Goal: Information Seeking & Learning: Learn about a topic

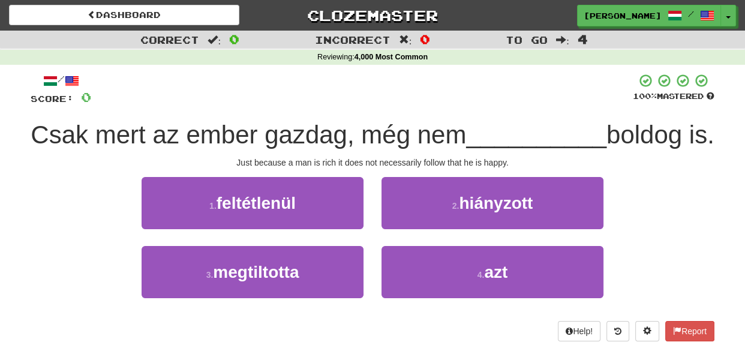
click at [421, 152] on div "Csak mert az ember gazdag, még nem __________ boldog is." at bounding box center [373, 135] width 684 height 33
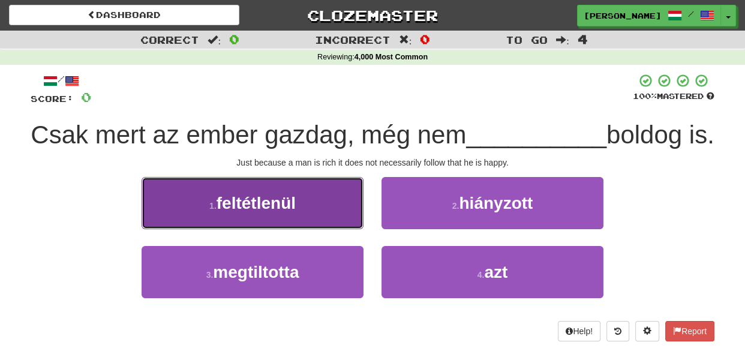
click at [338, 229] on button "1 . feltétlenül" at bounding box center [253, 203] width 222 height 52
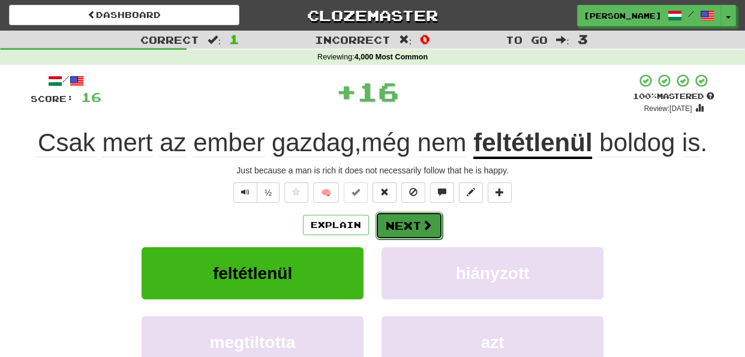
click at [396, 227] on button "Next" at bounding box center [408, 226] width 67 height 28
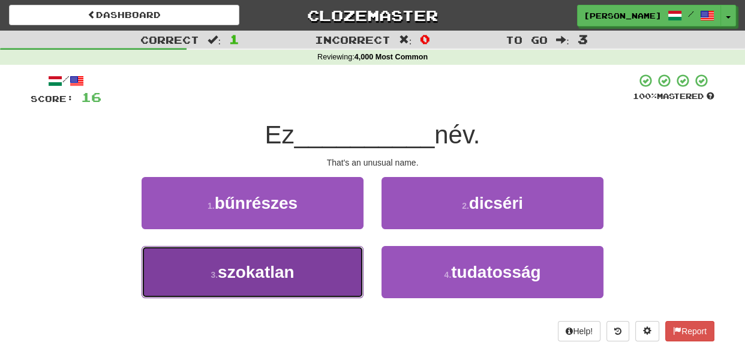
click at [336, 277] on button "3 . szokatlan" at bounding box center [253, 272] width 222 height 52
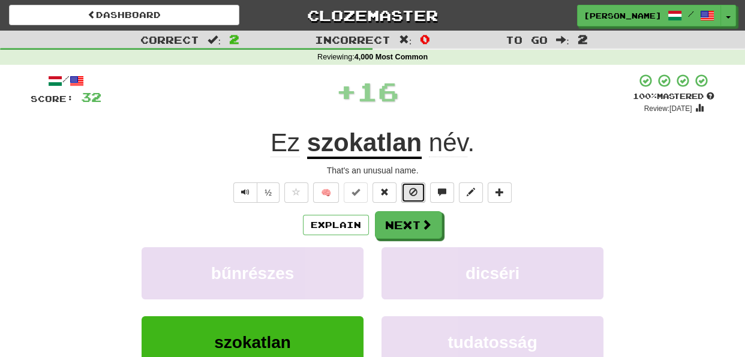
click at [407, 198] on button at bounding box center [413, 192] width 24 height 20
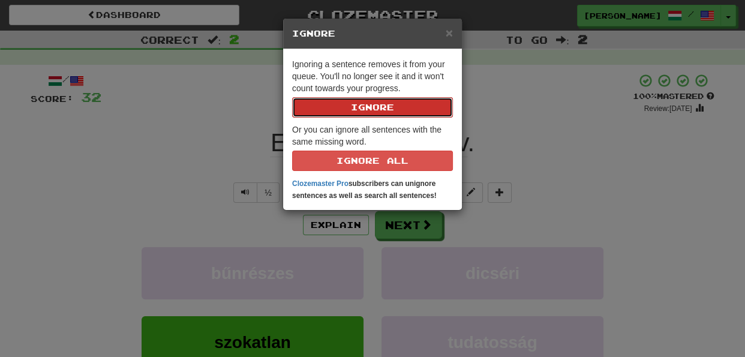
click at [380, 106] on button "Ignore" at bounding box center [372, 107] width 161 height 20
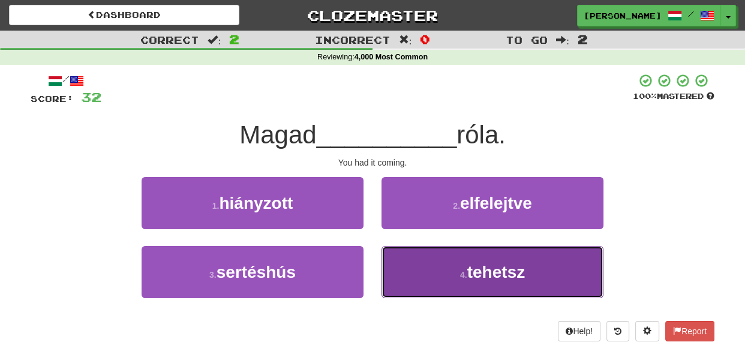
click at [408, 268] on button "4 . tehetsz" at bounding box center [492, 272] width 222 height 52
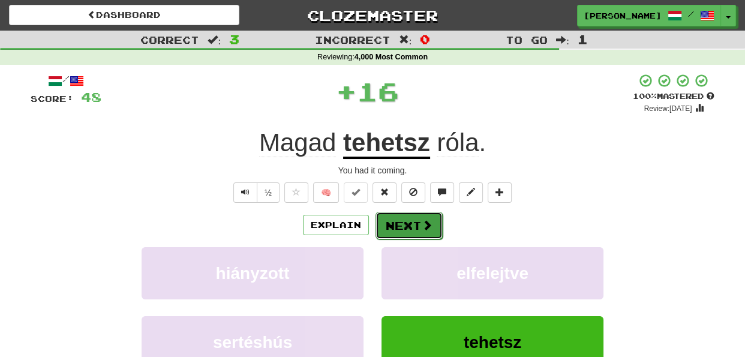
click at [402, 229] on button "Next" at bounding box center [408, 226] width 67 height 28
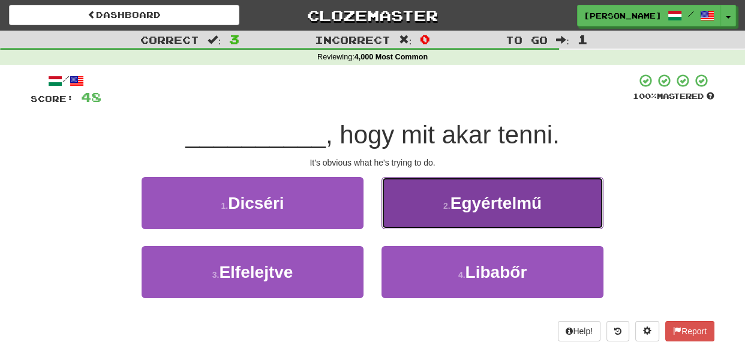
click at [412, 217] on button "2 . Egyértelmű" at bounding box center [492, 203] width 222 height 52
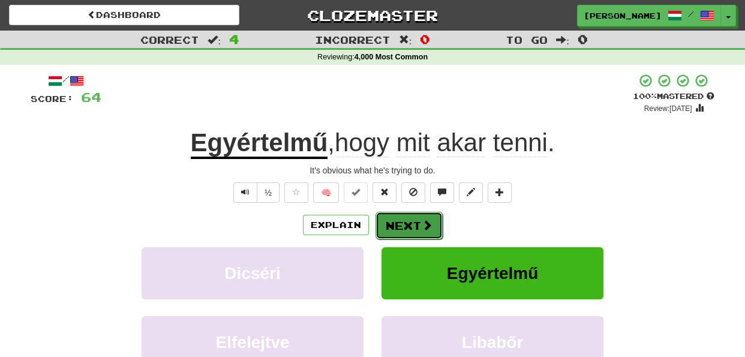
click at [407, 218] on button "Next" at bounding box center [408, 226] width 67 height 28
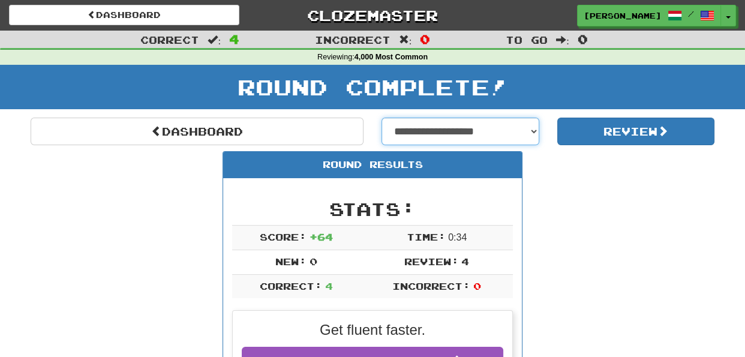
click at [534, 128] on select "**********" at bounding box center [460, 132] width 158 height 28
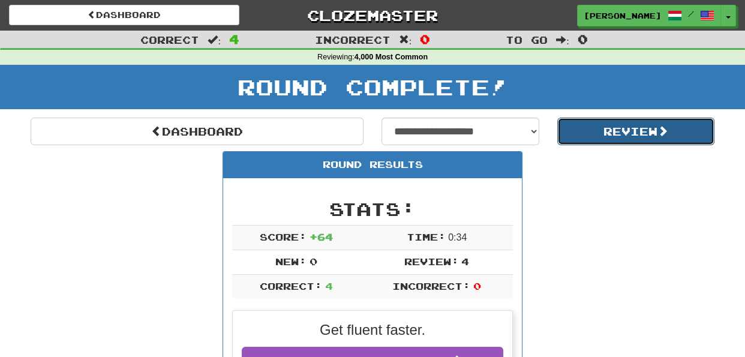
click at [576, 131] on button "Review" at bounding box center [636, 132] width 158 height 28
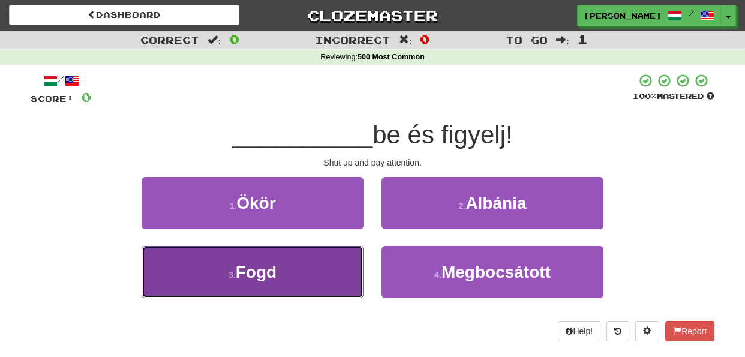
click at [330, 272] on button "3 . Fogd" at bounding box center [253, 272] width 222 height 52
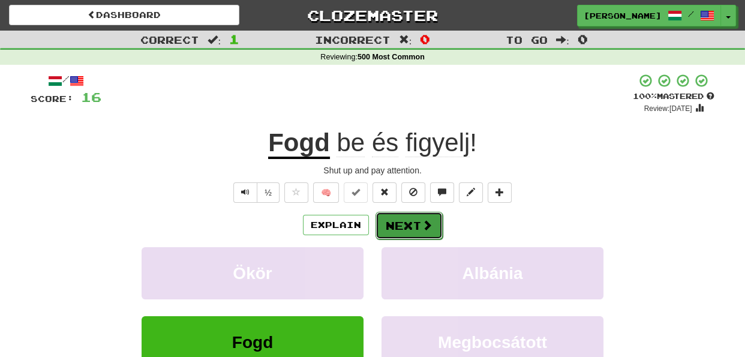
click at [404, 223] on button "Next" at bounding box center [408, 226] width 67 height 28
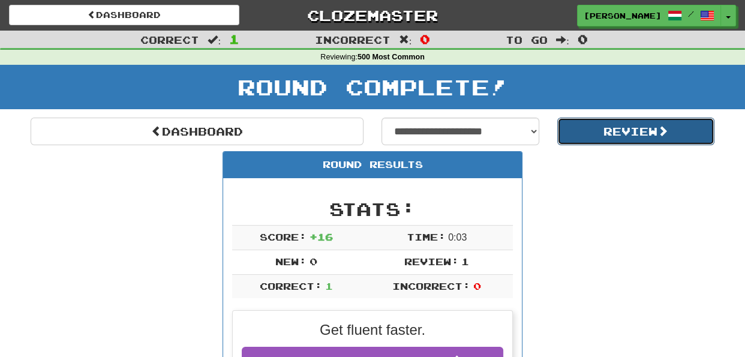
click at [612, 128] on button "Review" at bounding box center [636, 132] width 158 height 28
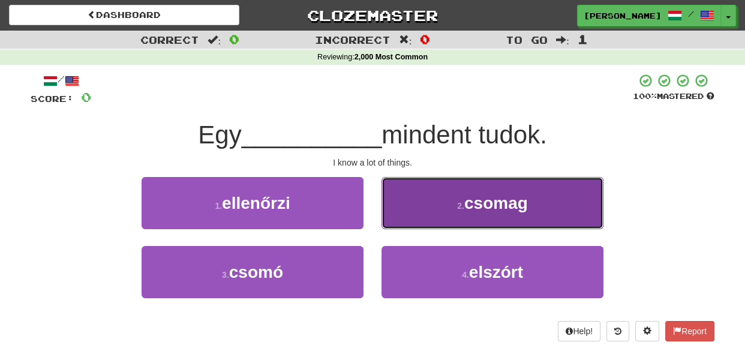
click at [422, 204] on button "2 . csomag" at bounding box center [492, 203] width 222 height 52
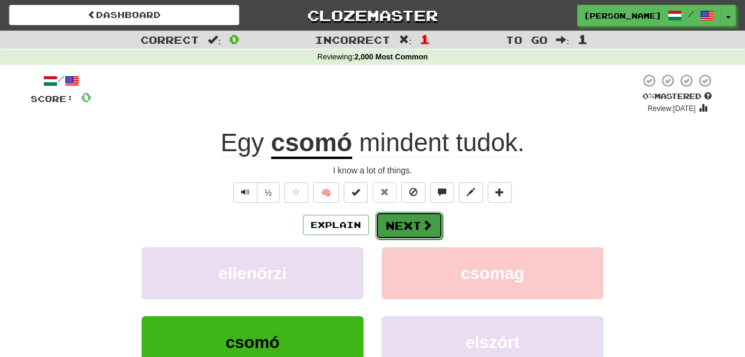
click at [410, 224] on button "Next" at bounding box center [408, 226] width 67 height 28
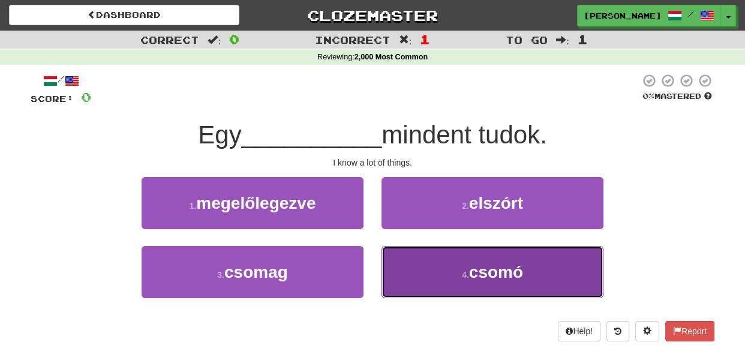
click at [437, 265] on button "4 . csomó" at bounding box center [492, 272] width 222 height 52
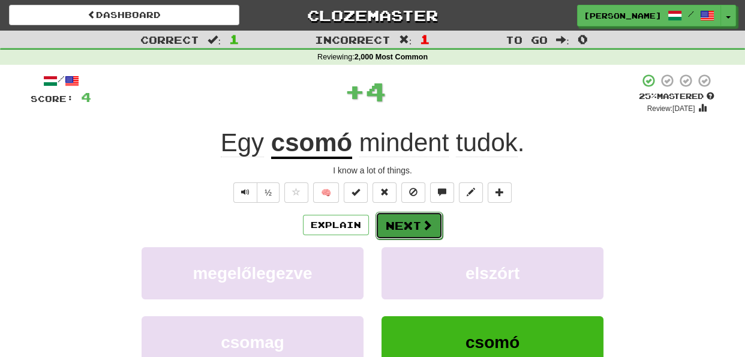
click at [405, 227] on button "Next" at bounding box center [408, 226] width 67 height 28
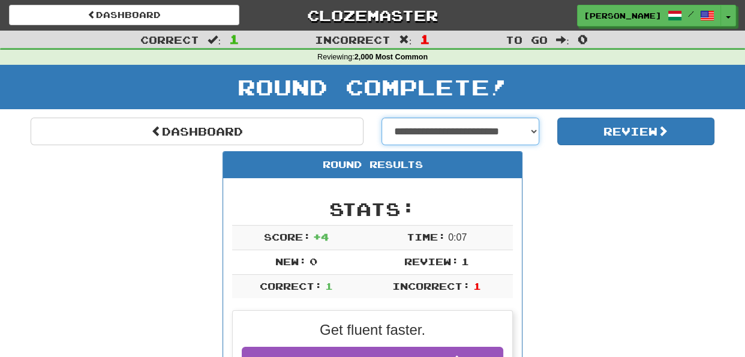
click at [535, 130] on select "**********" at bounding box center [460, 132] width 158 height 28
select select "**********"
click at [381, 118] on select "**********" at bounding box center [460, 132] width 158 height 28
select select "**********"
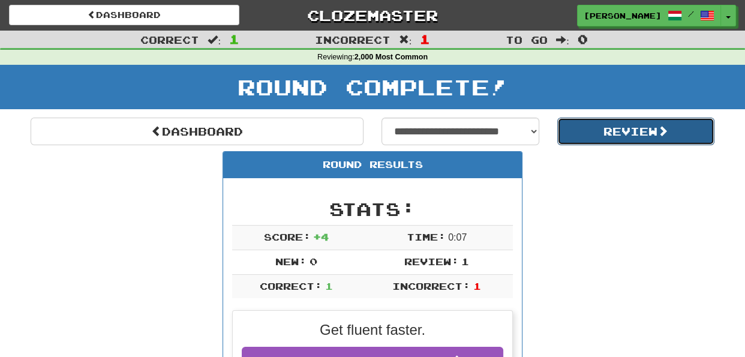
click at [599, 132] on button "Review" at bounding box center [636, 132] width 158 height 28
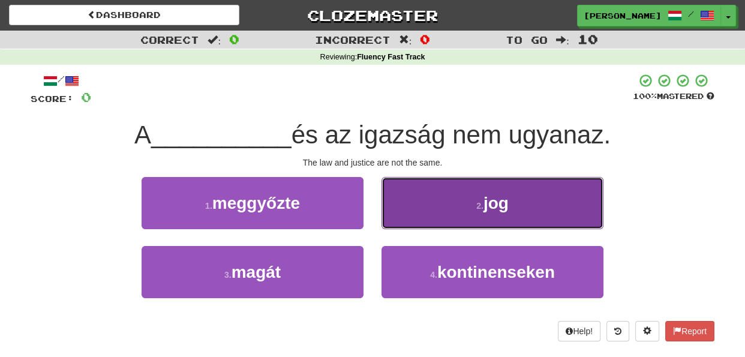
click at [416, 202] on button "2 . jog" at bounding box center [492, 203] width 222 height 52
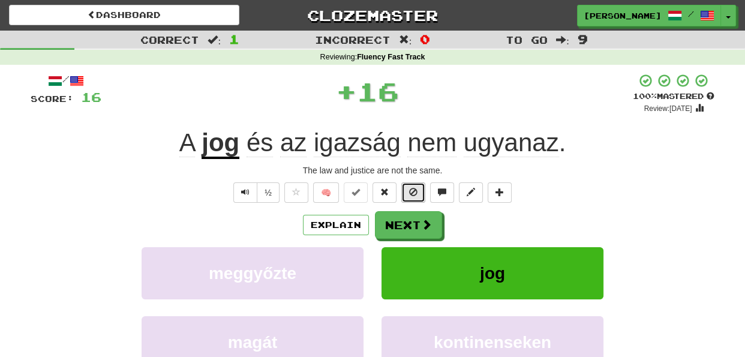
click at [416, 195] on span at bounding box center [413, 192] width 8 height 8
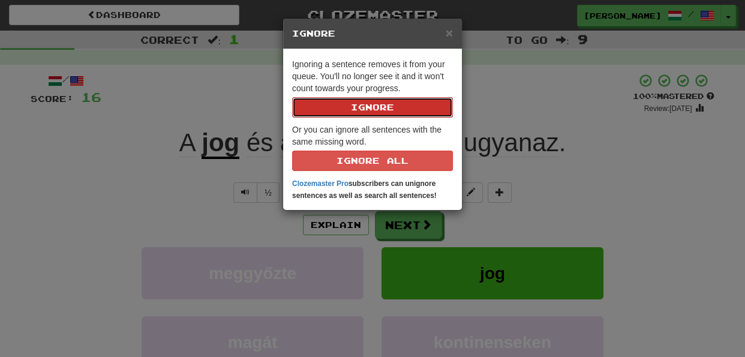
click at [397, 108] on button "Ignore" at bounding box center [372, 107] width 161 height 20
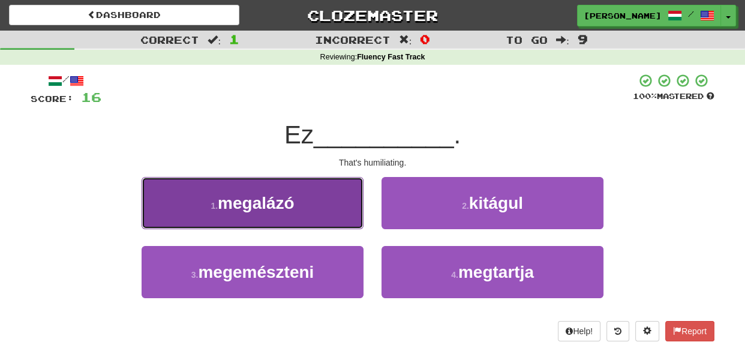
click at [335, 210] on button "1 . megalázó" at bounding box center [253, 203] width 222 height 52
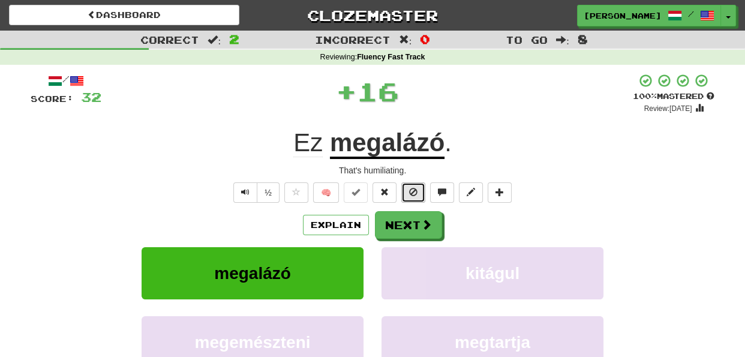
click at [413, 199] on button at bounding box center [413, 192] width 24 height 20
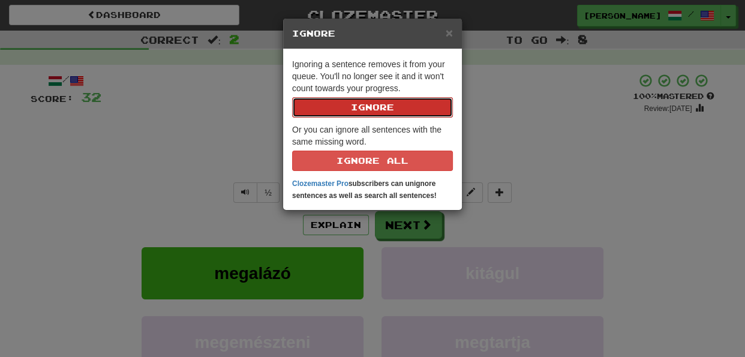
click at [381, 111] on button "Ignore" at bounding box center [372, 107] width 161 height 20
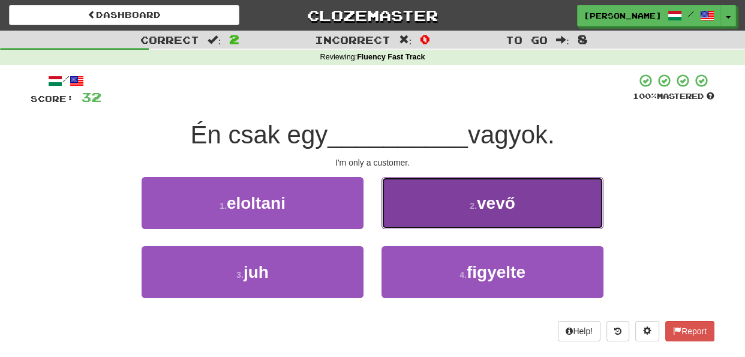
click at [440, 217] on button "2 . vevő" at bounding box center [492, 203] width 222 height 52
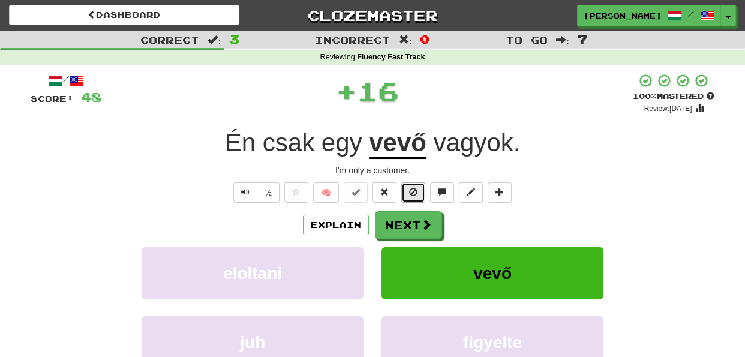
click at [417, 196] on span at bounding box center [413, 192] width 8 height 8
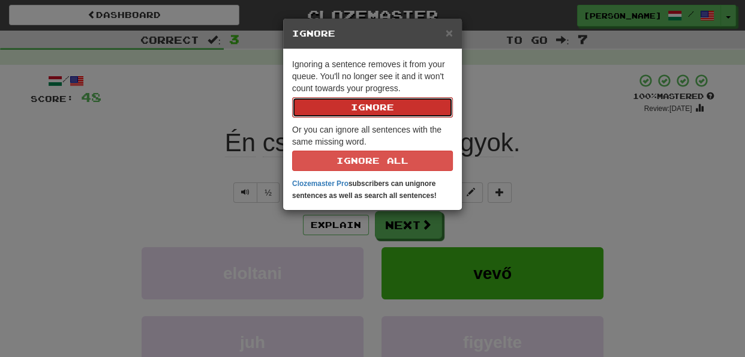
click at [380, 111] on button "Ignore" at bounding box center [372, 107] width 161 height 20
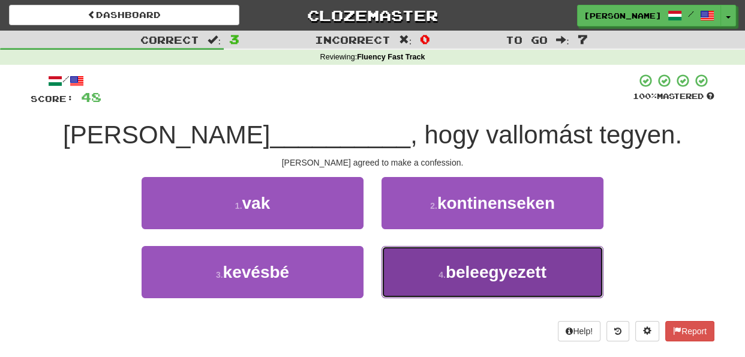
click at [435, 276] on button "4 . beleegyezett" at bounding box center [492, 272] width 222 height 52
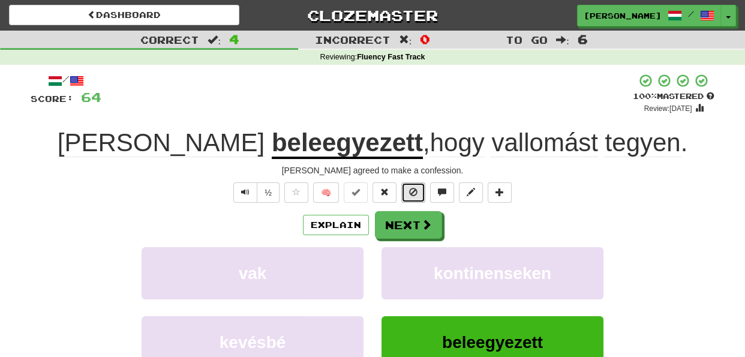
click at [410, 194] on span at bounding box center [413, 192] width 8 height 8
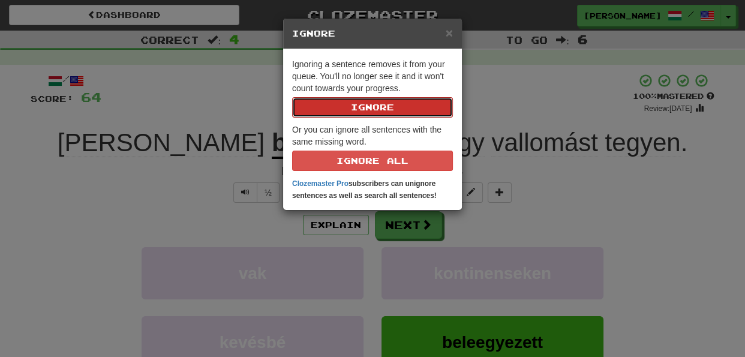
click at [387, 110] on button "Ignore" at bounding box center [372, 107] width 161 height 20
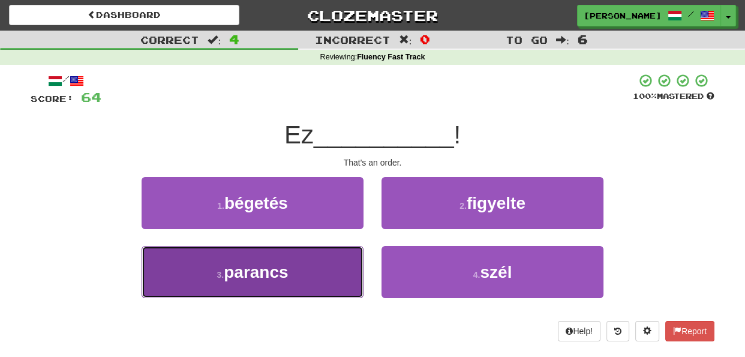
click at [334, 275] on button "3 . parancs" at bounding box center [253, 272] width 222 height 52
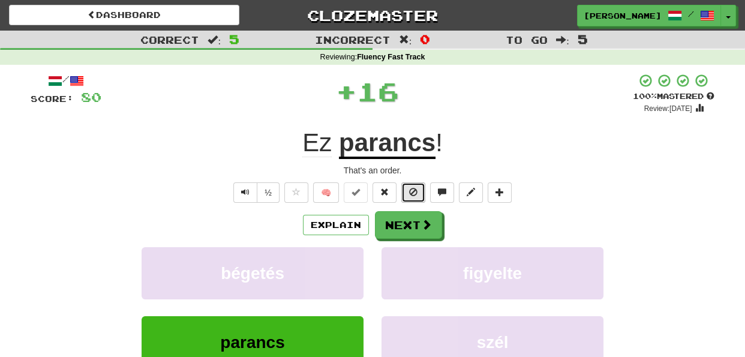
click at [409, 191] on span at bounding box center [413, 192] width 8 height 8
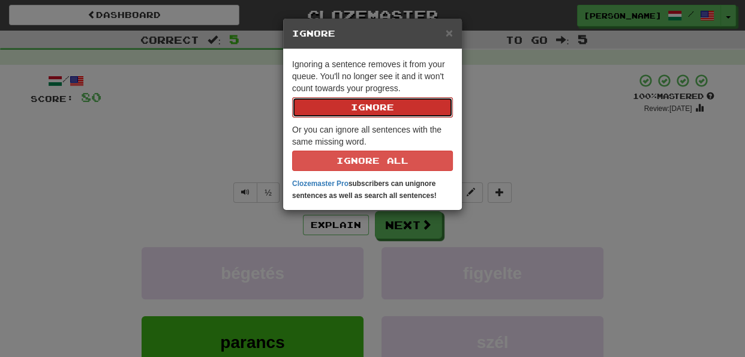
click at [378, 112] on button "Ignore" at bounding box center [372, 107] width 161 height 20
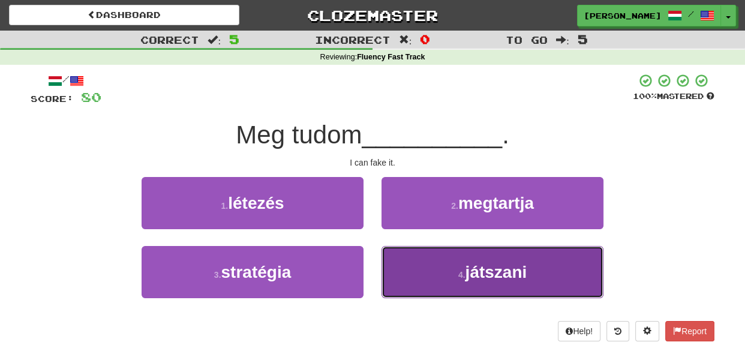
click at [422, 268] on button "4 . játszani" at bounding box center [492, 272] width 222 height 52
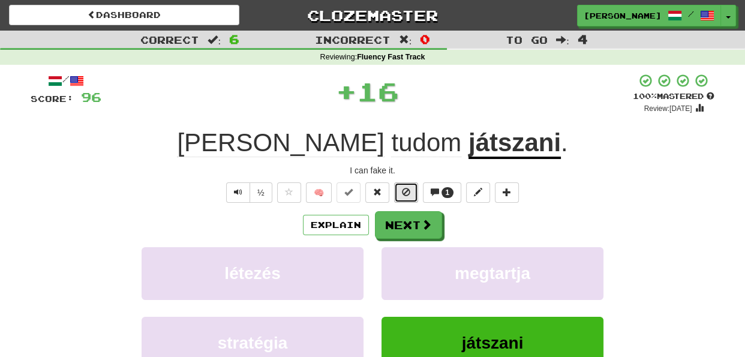
click at [402, 196] on span at bounding box center [406, 192] width 8 height 8
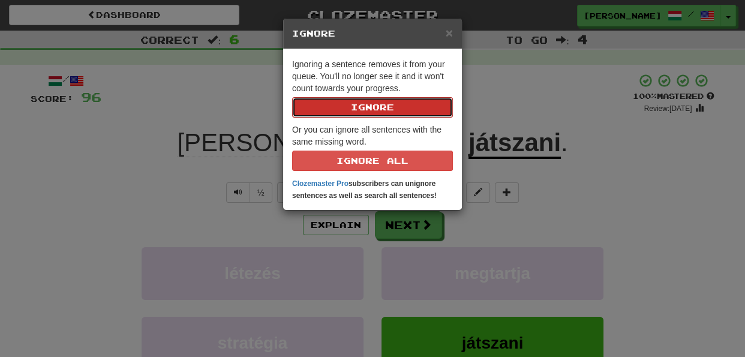
click at [371, 113] on button "Ignore" at bounding box center [372, 107] width 161 height 20
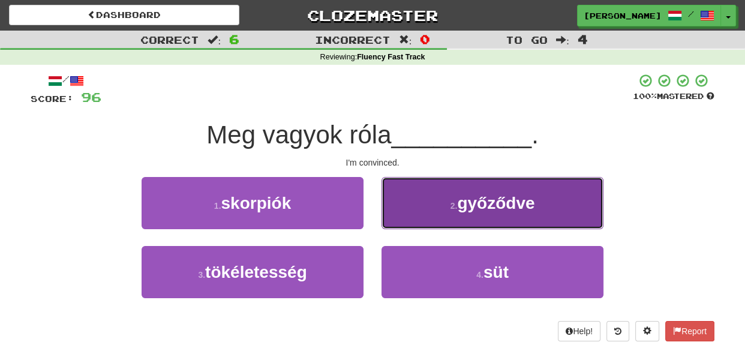
click at [419, 209] on button "2 . győződve" at bounding box center [492, 203] width 222 height 52
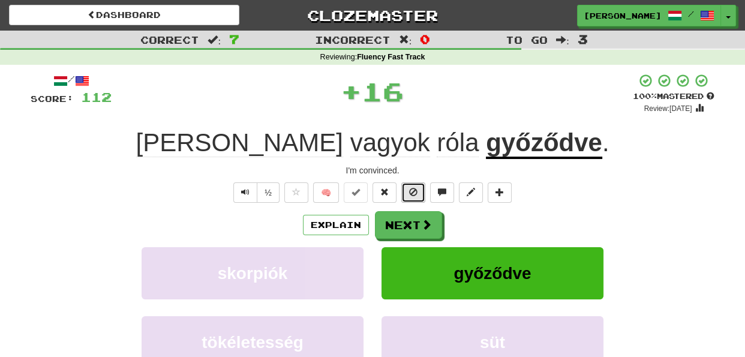
click at [410, 193] on span at bounding box center [413, 192] width 8 height 8
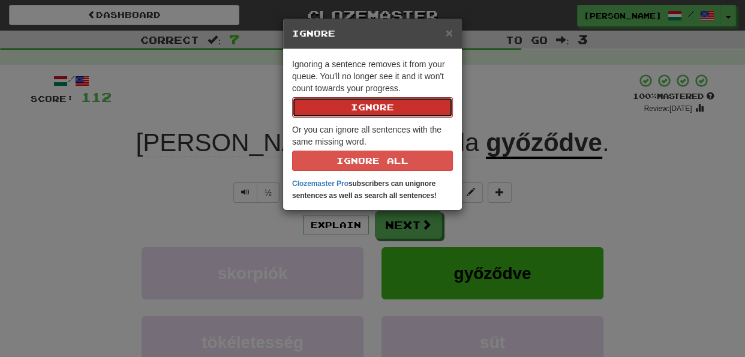
click at [376, 106] on button "Ignore" at bounding box center [372, 107] width 161 height 20
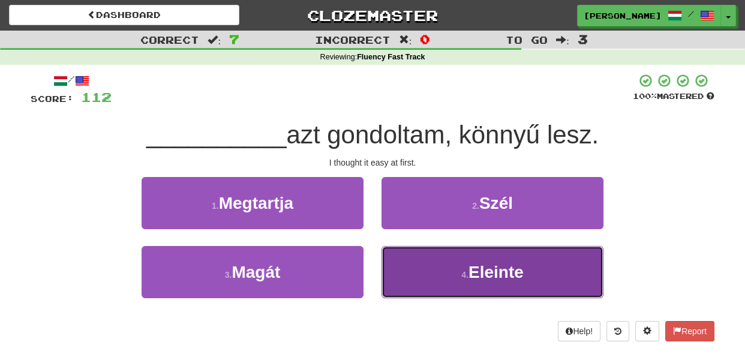
click at [430, 283] on button "4 . Eleinte" at bounding box center [492, 272] width 222 height 52
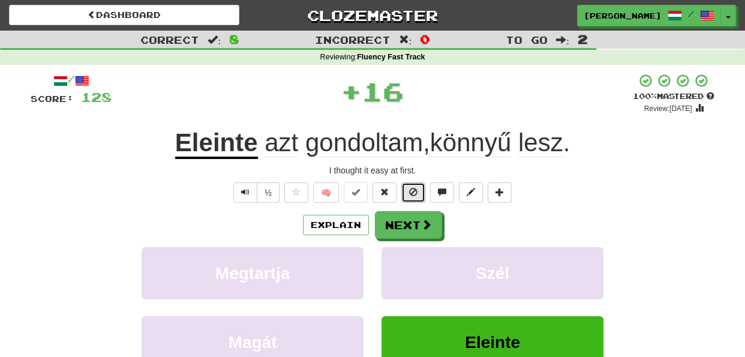
click at [417, 190] on span at bounding box center [413, 192] width 8 height 8
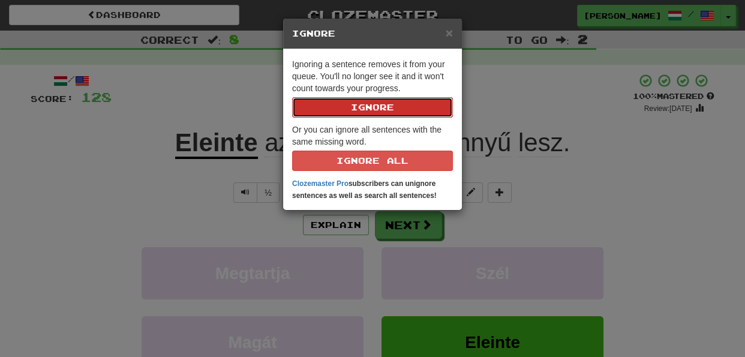
click at [375, 108] on button "Ignore" at bounding box center [372, 107] width 161 height 20
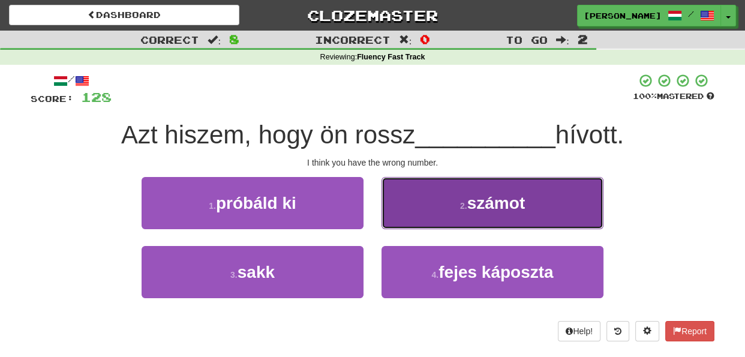
click at [440, 211] on button "2 . számot" at bounding box center [492, 203] width 222 height 52
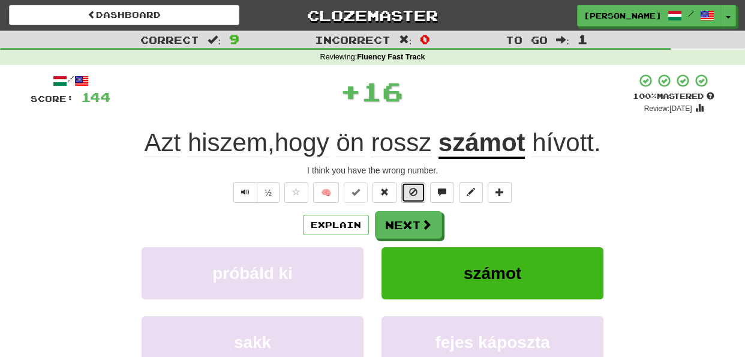
click at [411, 191] on span at bounding box center [413, 192] width 8 height 8
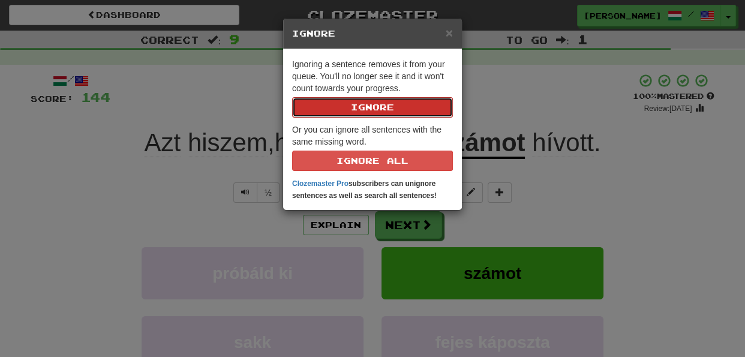
click at [383, 111] on button "Ignore" at bounding box center [372, 107] width 161 height 20
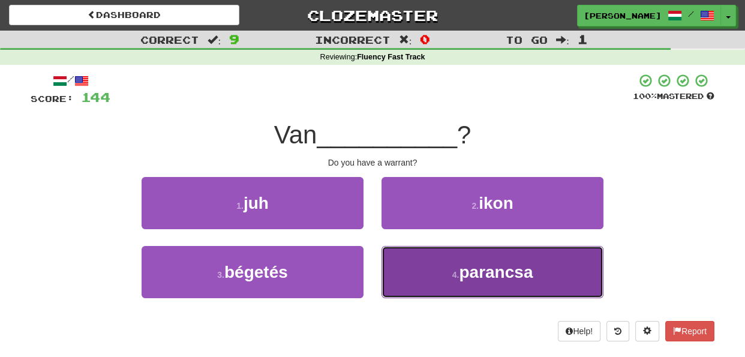
click at [410, 261] on button "4 . parancsa" at bounding box center [492, 272] width 222 height 52
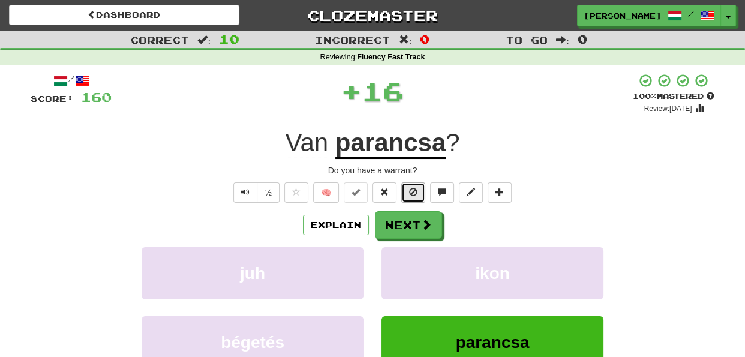
click at [409, 191] on span at bounding box center [413, 192] width 8 height 8
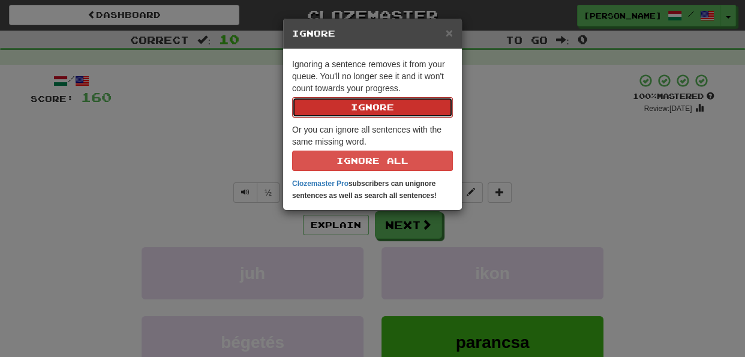
click at [383, 110] on button "Ignore" at bounding box center [372, 107] width 161 height 20
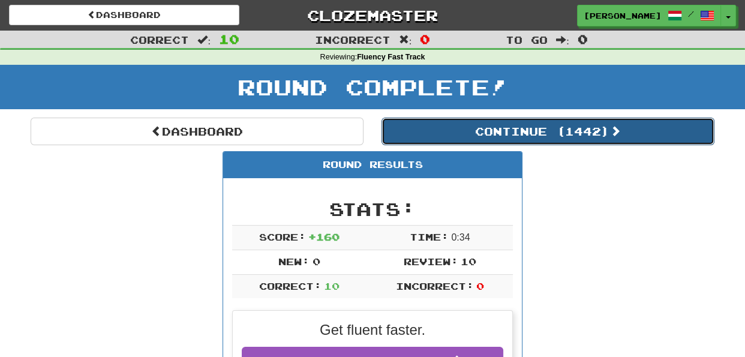
click at [572, 138] on button "Continue ( 1442 )" at bounding box center [547, 132] width 333 height 28
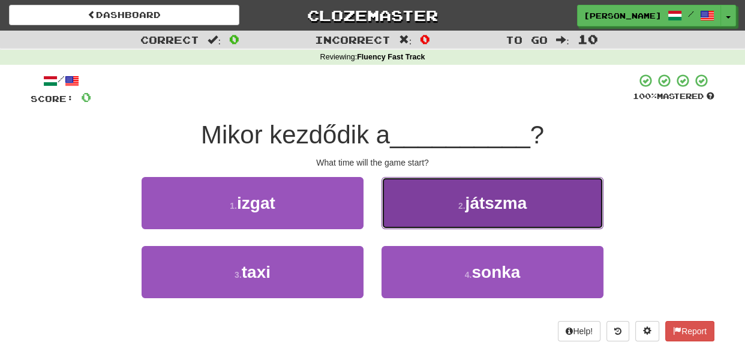
click at [402, 208] on button "2 . játszma" at bounding box center [492, 203] width 222 height 52
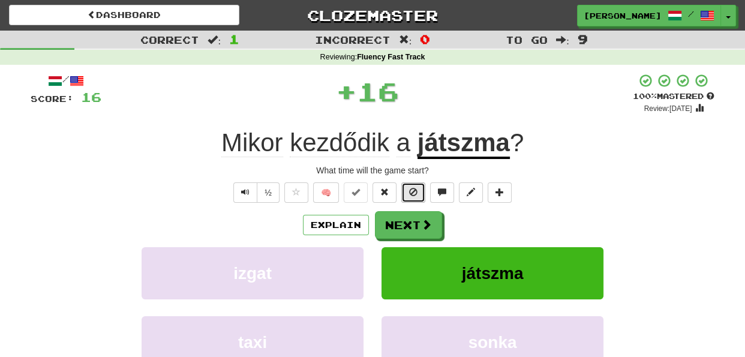
click at [409, 193] on span at bounding box center [413, 192] width 8 height 8
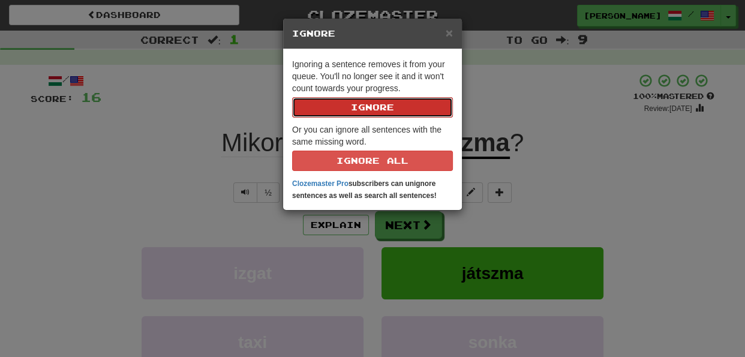
click at [378, 107] on button "Ignore" at bounding box center [372, 107] width 161 height 20
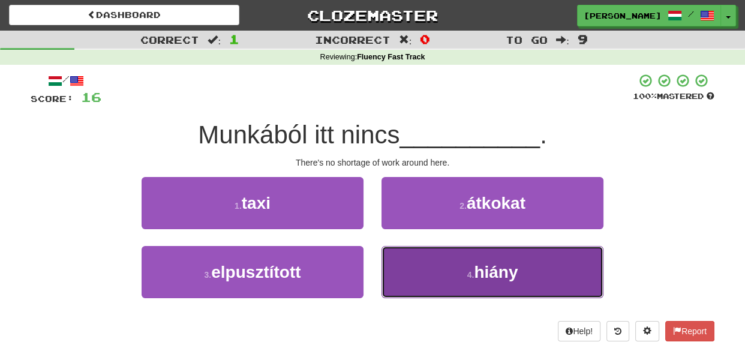
click at [414, 266] on button "4 . hiány" at bounding box center [492, 272] width 222 height 52
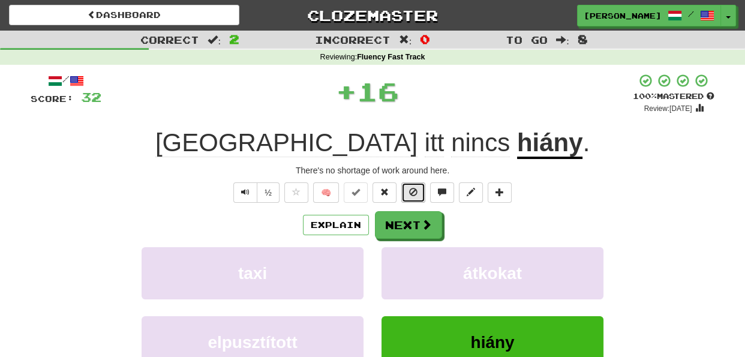
click at [411, 191] on span at bounding box center [413, 192] width 8 height 8
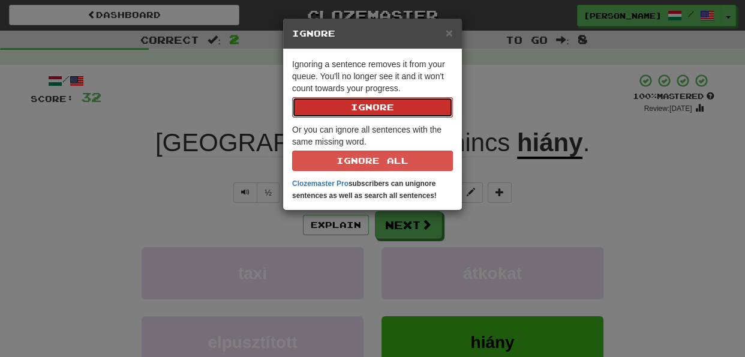
click at [380, 109] on button "Ignore" at bounding box center [372, 107] width 161 height 20
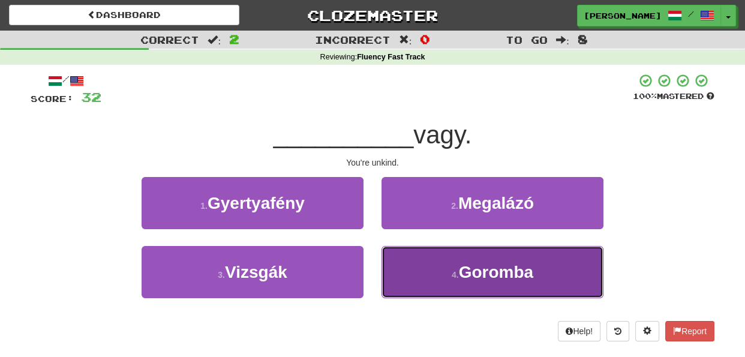
click at [429, 260] on button "4 . Goromba" at bounding box center [492, 272] width 222 height 52
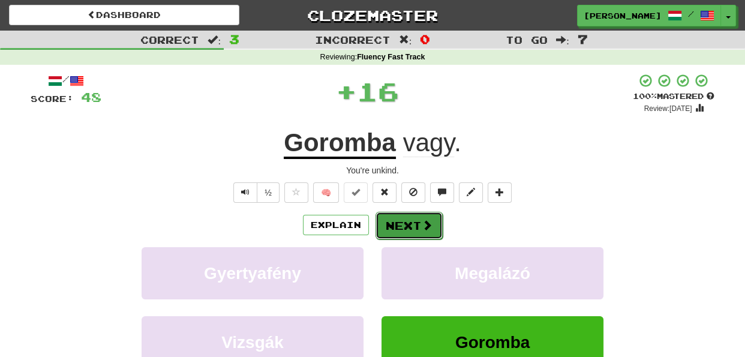
click at [414, 223] on button "Next" at bounding box center [408, 226] width 67 height 28
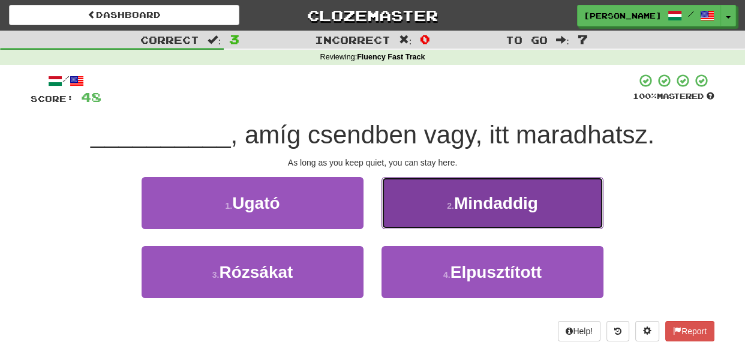
click at [423, 212] on button "2 . Mindaddig" at bounding box center [492, 203] width 222 height 52
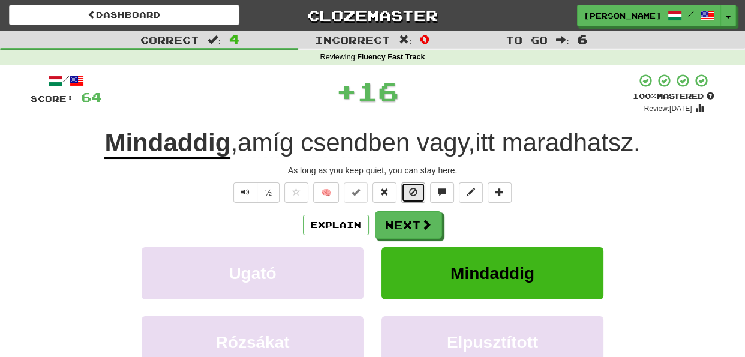
click at [414, 196] on span at bounding box center [413, 192] width 8 height 8
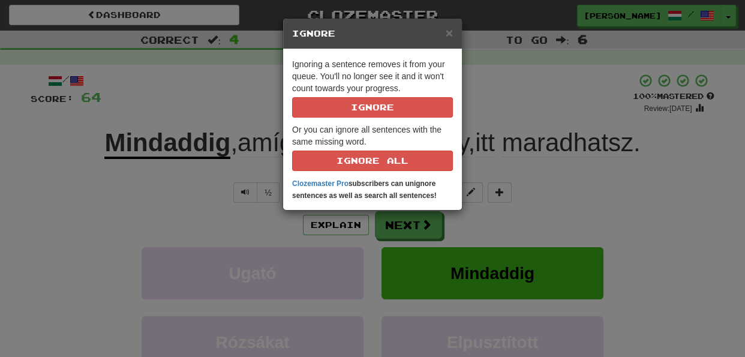
click at [491, 219] on div "× Ignore Ignoring a sentence removes it from your queue. You'll no longer see i…" at bounding box center [372, 178] width 745 height 357
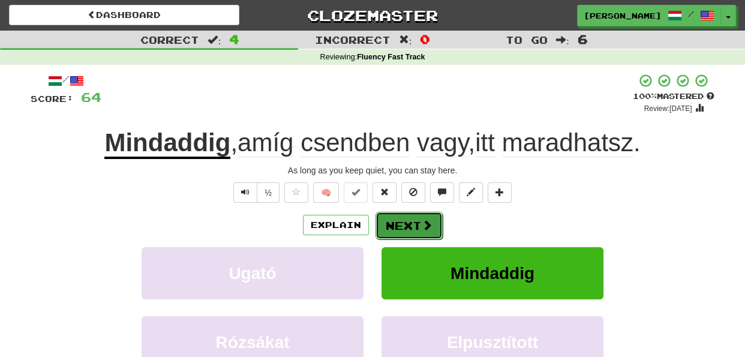
click at [416, 220] on button "Next" at bounding box center [408, 226] width 67 height 28
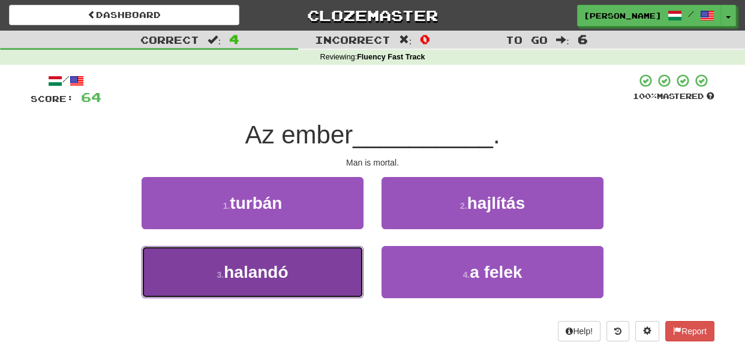
click at [338, 267] on button "3 . halandó" at bounding box center [253, 272] width 222 height 52
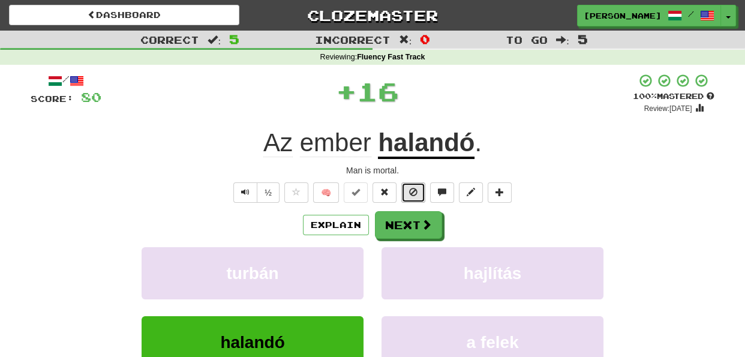
click at [412, 190] on span at bounding box center [413, 192] width 8 height 8
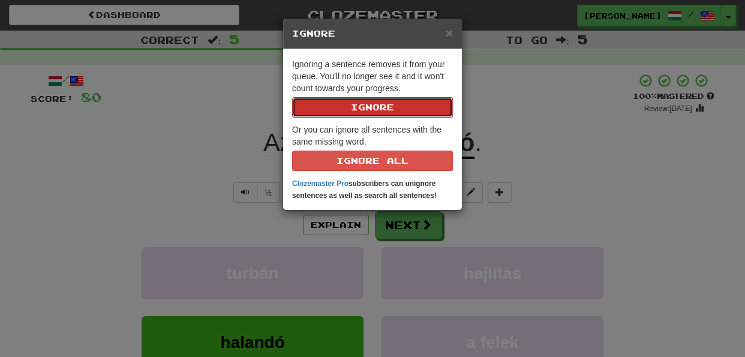
click at [378, 110] on button "Ignore" at bounding box center [372, 107] width 161 height 20
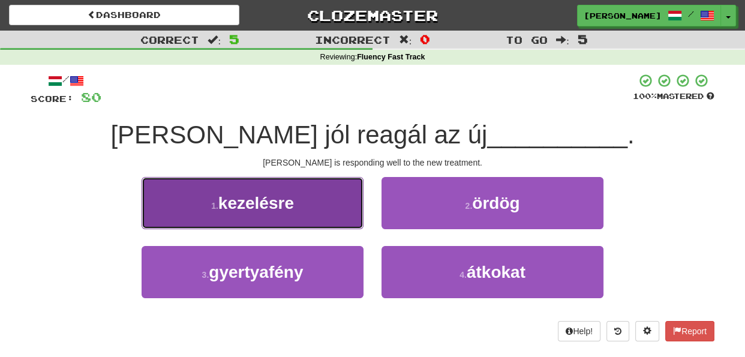
click at [328, 218] on button "1 . kezelésre" at bounding box center [253, 203] width 222 height 52
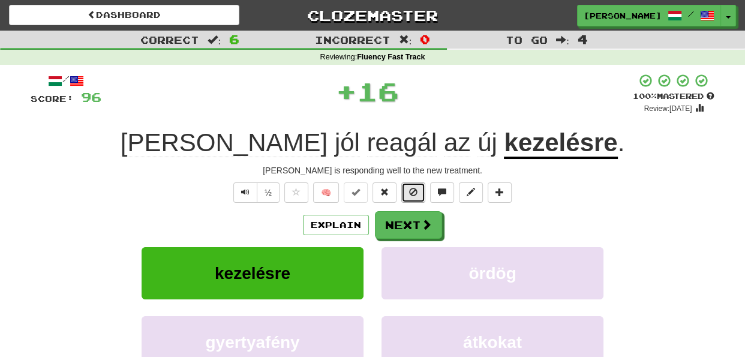
click at [407, 196] on button at bounding box center [413, 192] width 24 height 20
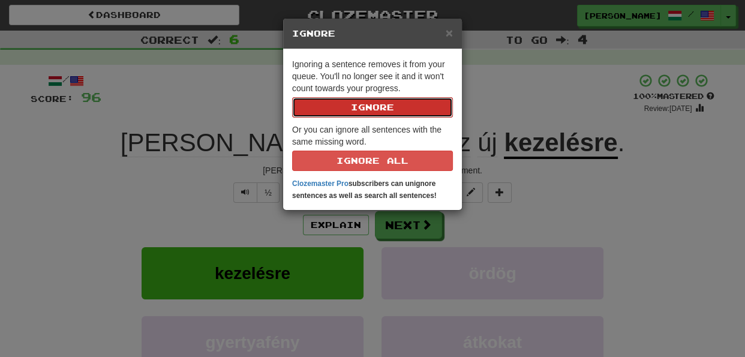
click at [373, 114] on button "Ignore" at bounding box center [372, 107] width 161 height 20
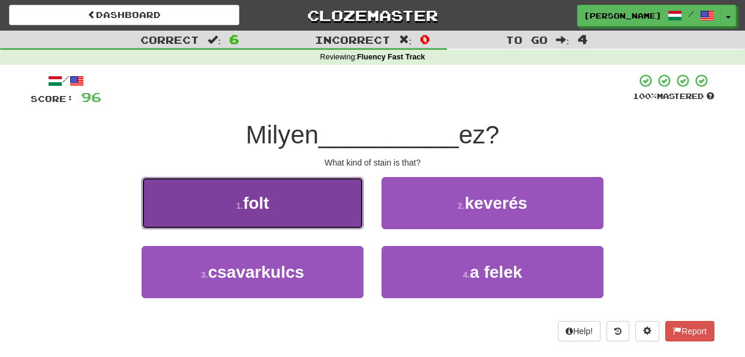
click at [338, 198] on button "1 . folt" at bounding box center [253, 203] width 222 height 52
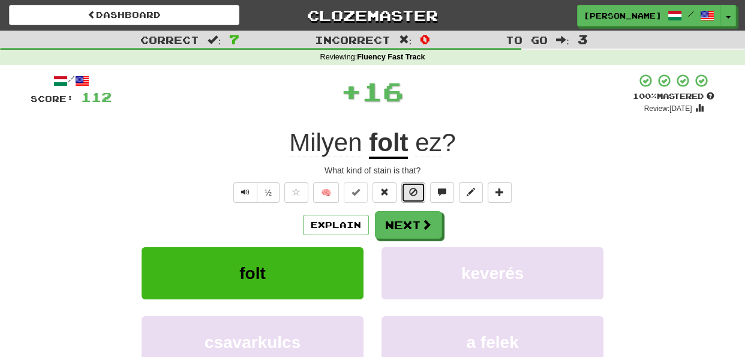
click at [408, 194] on button at bounding box center [413, 192] width 24 height 20
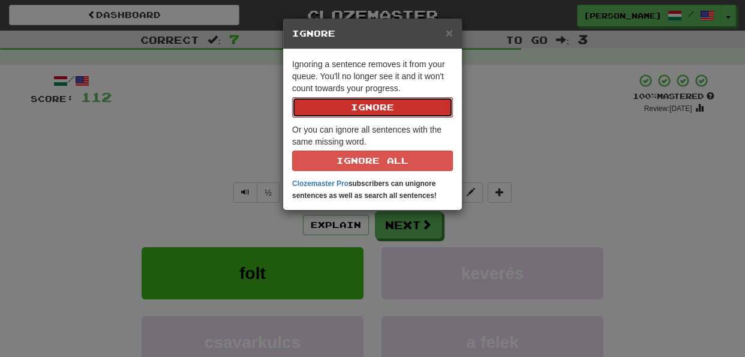
click at [372, 111] on button "Ignore" at bounding box center [372, 107] width 161 height 20
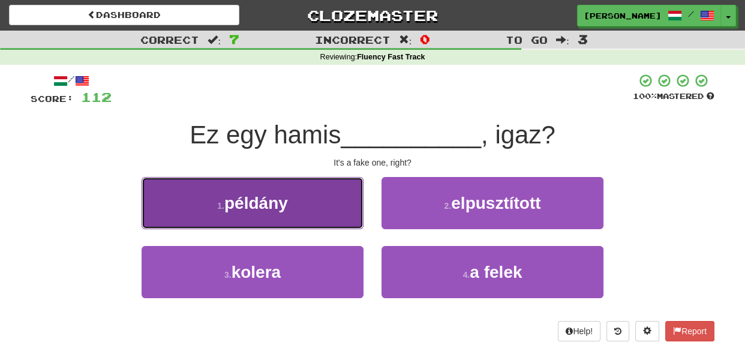
click at [347, 208] on button "1 . példány" at bounding box center [253, 203] width 222 height 52
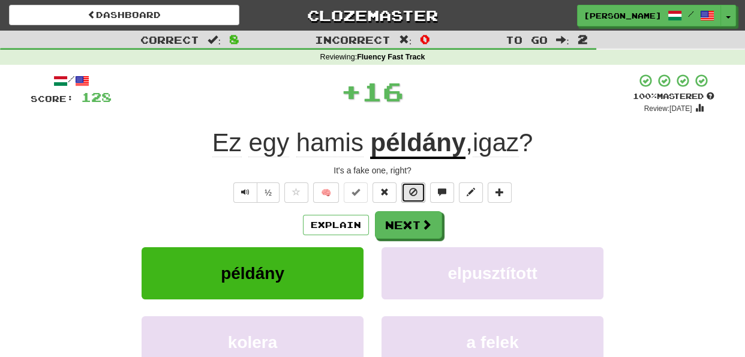
click at [412, 194] on span at bounding box center [413, 192] width 8 height 8
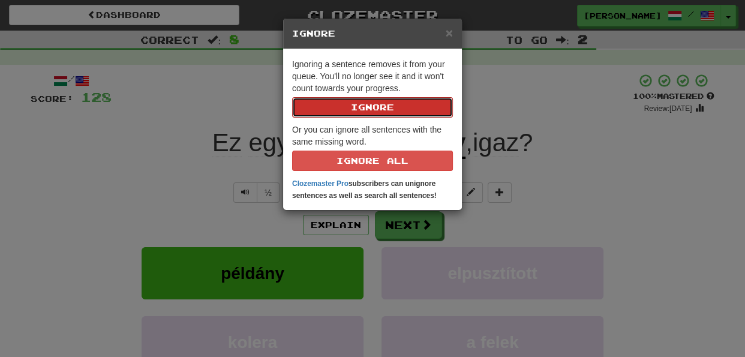
click at [369, 112] on button "Ignore" at bounding box center [372, 107] width 161 height 20
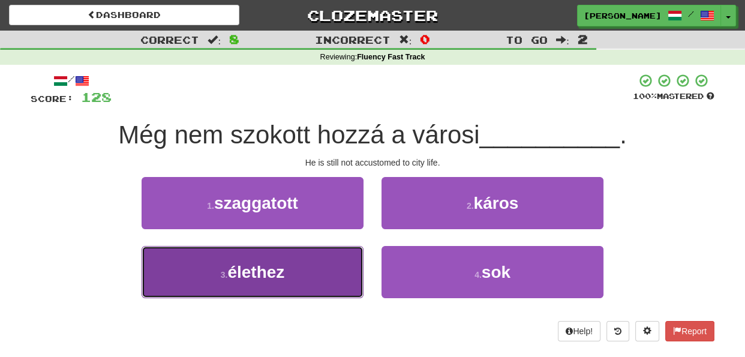
click at [329, 278] on button "3 . élethez" at bounding box center [253, 272] width 222 height 52
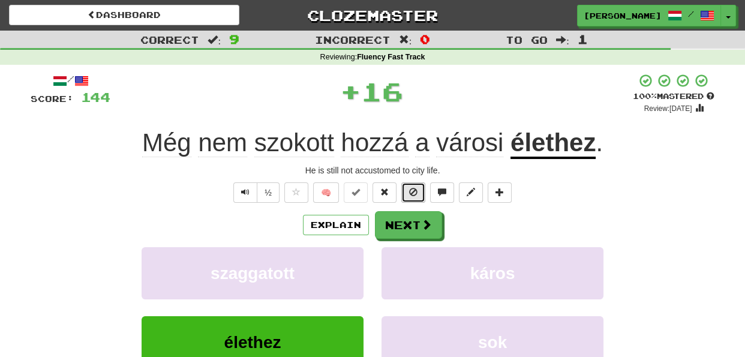
click at [411, 190] on span at bounding box center [413, 192] width 8 height 8
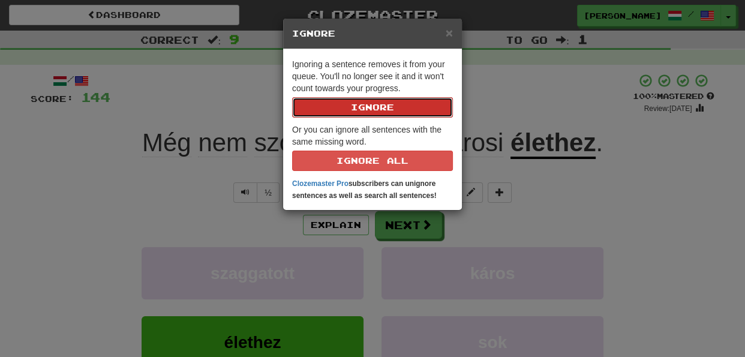
click at [377, 103] on button "Ignore" at bounding box center [372, 107] width 161 height 20
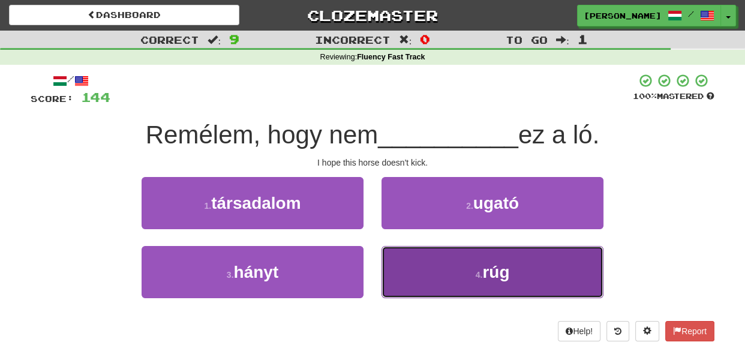
click at [399, 262] on button "4 . rúg" at bounding box center [492, 272] width 222 height 52
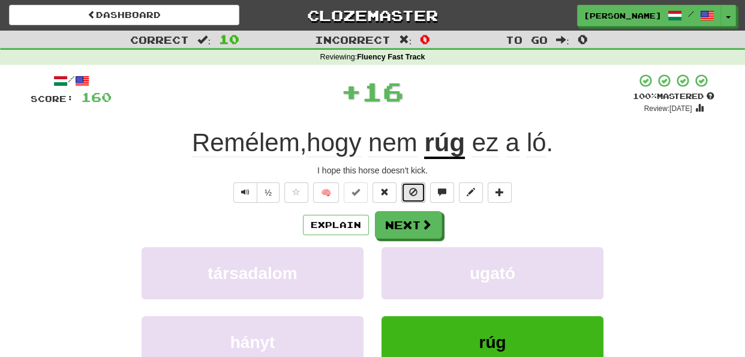
click at [407, 191] on button at bounding box center [413, 192] width 24 height 20
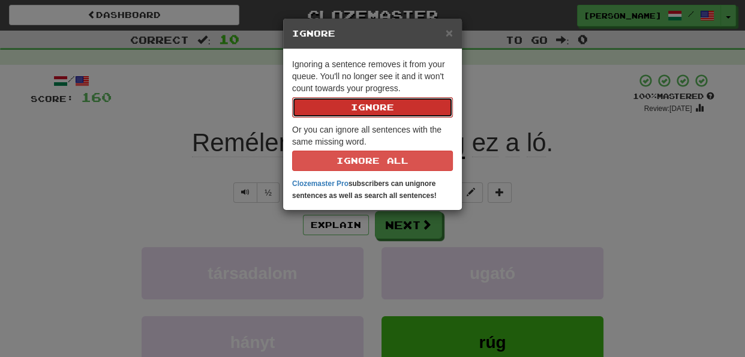
click at [375, 112] on button "Ignore" at bounding box center [372, 107] width 161 height 20
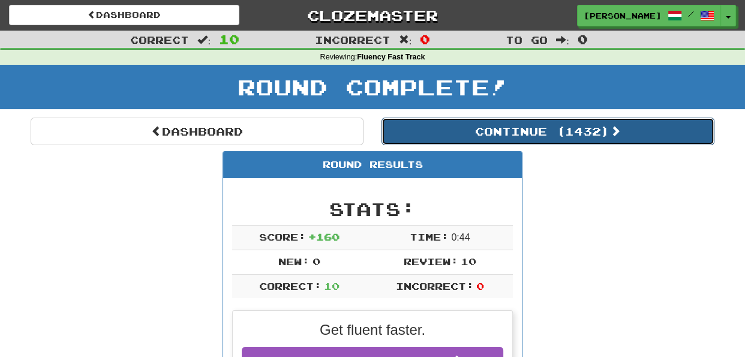
click at [562, 135] on button "Continue ( 1432 )" at bounding box center [547, 132] width 333 height 28
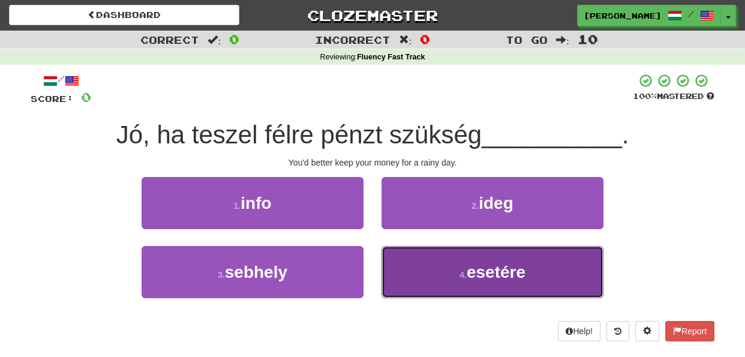
click at [440, 267] on button "4 . esetére" at bounding box center [492, 272] width 222 height 52
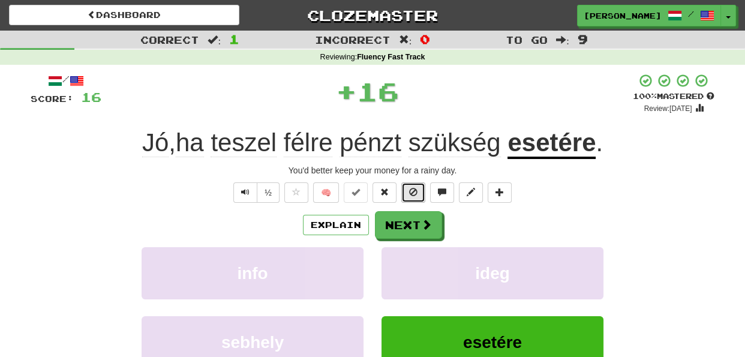
click at [417, 198] on button at bounding box center [413, 192] width 24 height 20
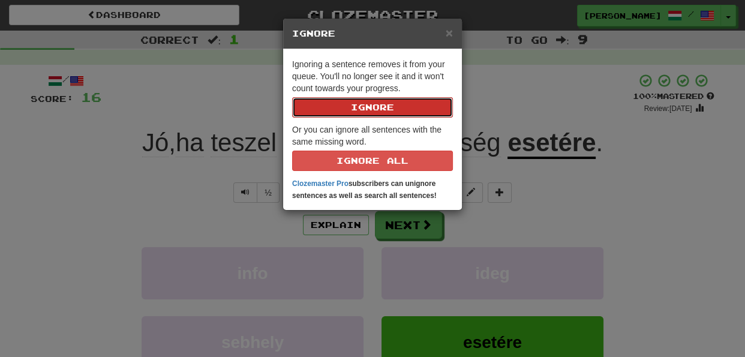
click at [389, 116] on button "Ignore" at bounding box center [372, 107] width 161 height 20
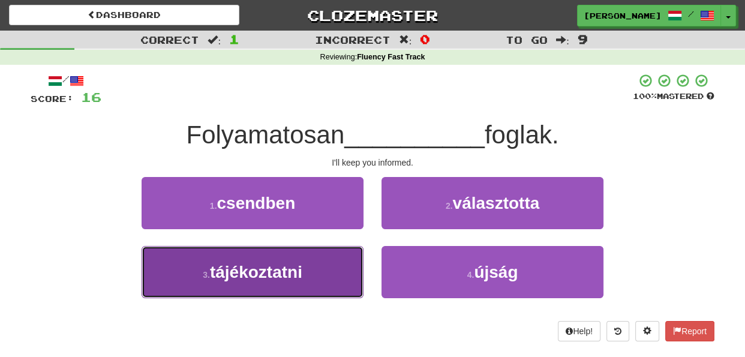
click at [344, 276] on button "3 . tájékoztatni" at bounding box center [253, 272] width 222 height 52
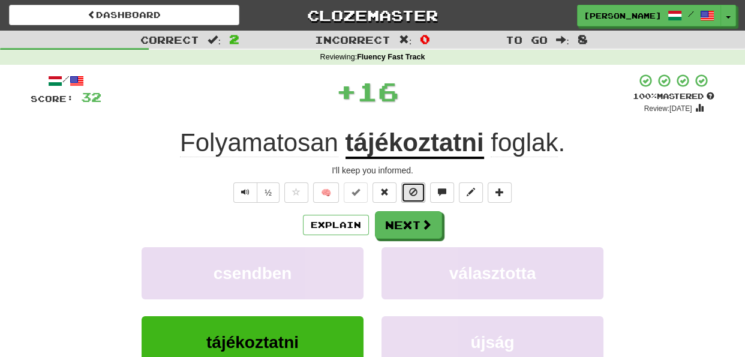
click at [414, 191] on span at bounding box center [413, 192] width 8 height 8
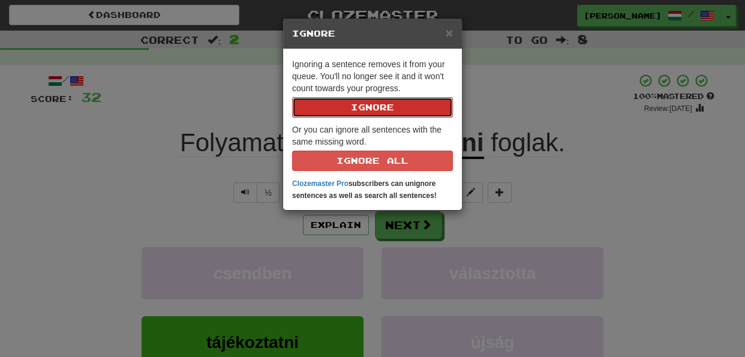
click at [370, 109] on button "Ignore" at bounding box center [372, 107] width 161 height 20
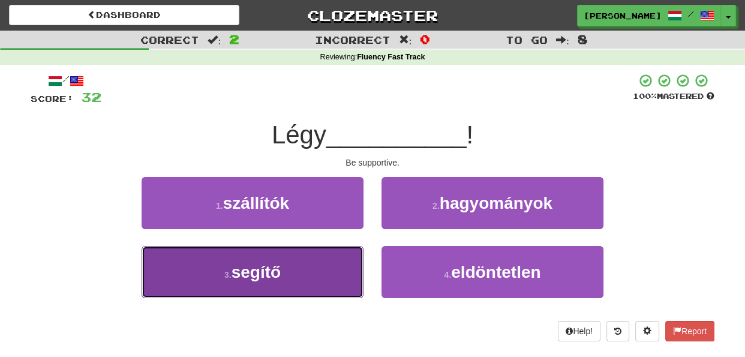
click at [350, 257] on button "3 . segítő" at bounding box center [253, 272] width 222 height 52
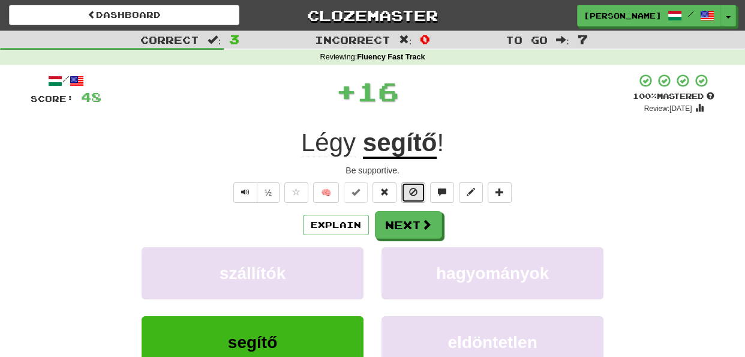
click at [416, 193] on span at bounding box center [413, 192] width 8 height 8
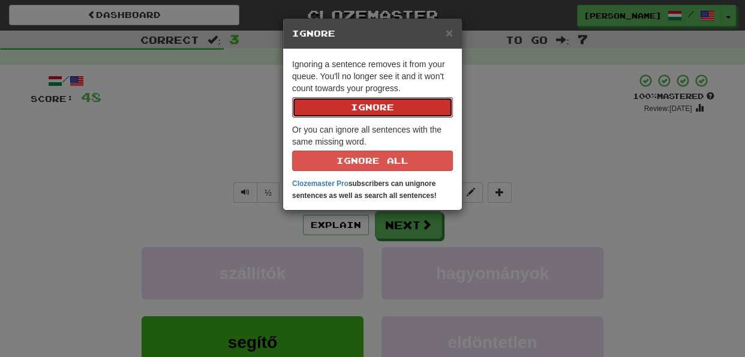
click at [384, 107] on button "Ignore" at bounding box center [372, 107] width 161 height 20
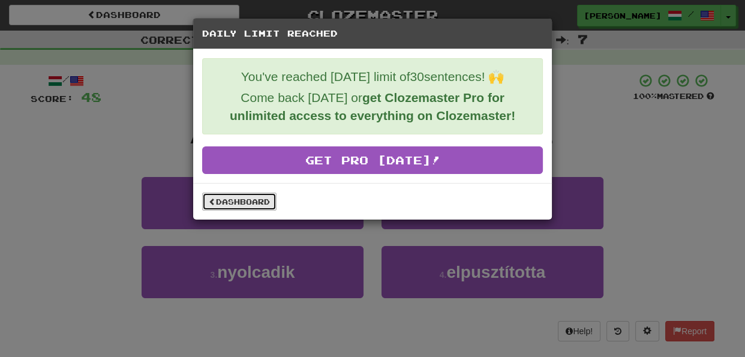
click at [253, 199] on link "Dashboard" at bounding box center [239, 202] width 74 height 18
